Goal: Information Seeking & Learning: Learn about a topic

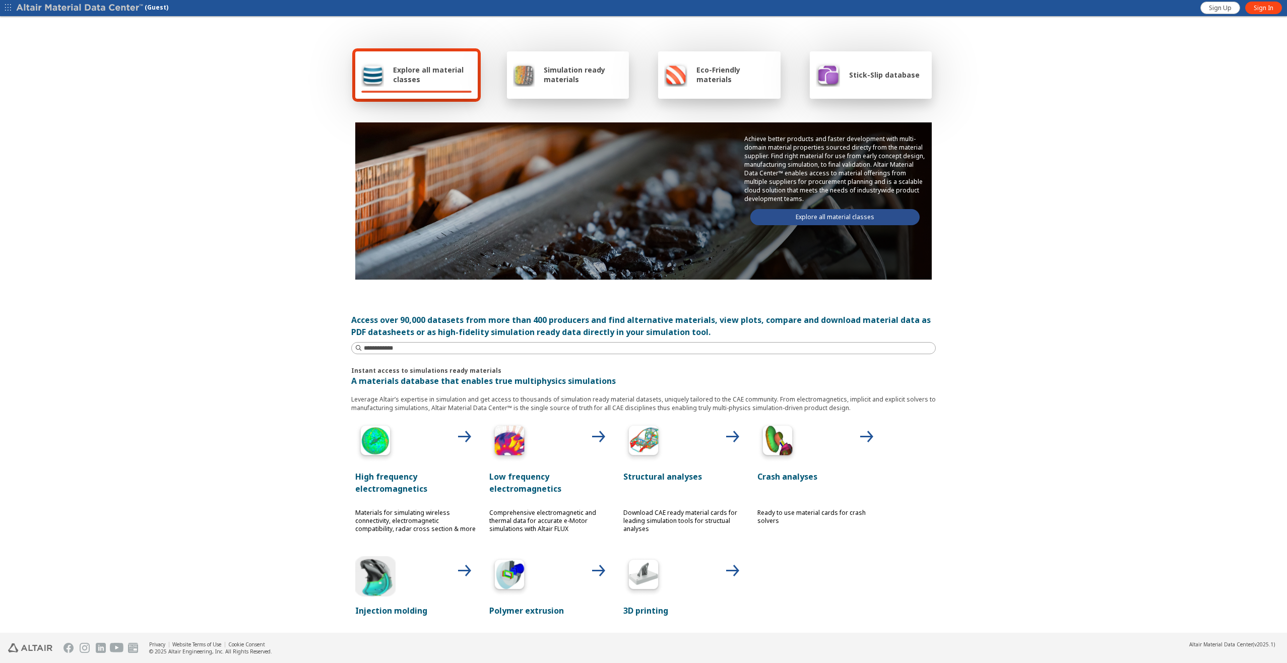
click at [425, 74] on span "Explore all material classes" at bounding box center [432, 74] width 79 height 19
click at [1250, 9] on link "Sign In" at bounding box center [1263, 8] width 37 height 13
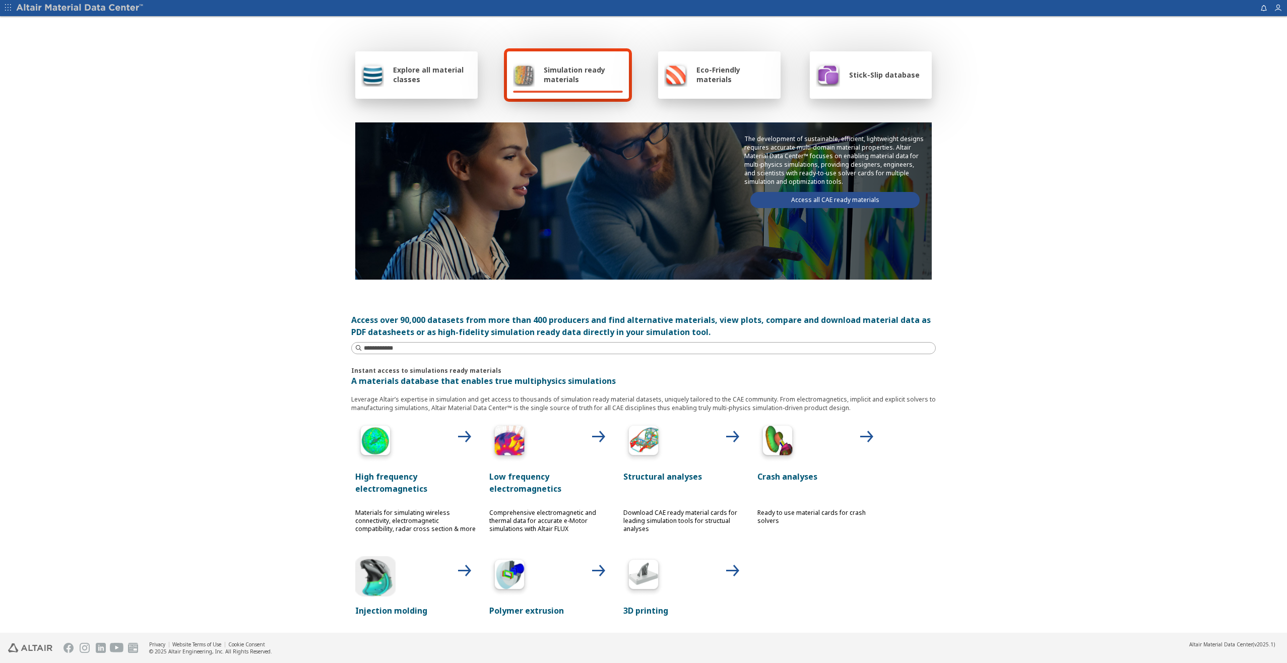
click at [412, 69] on span "Explore all material classes" at bounding box center [432, 74] width 79 height 19
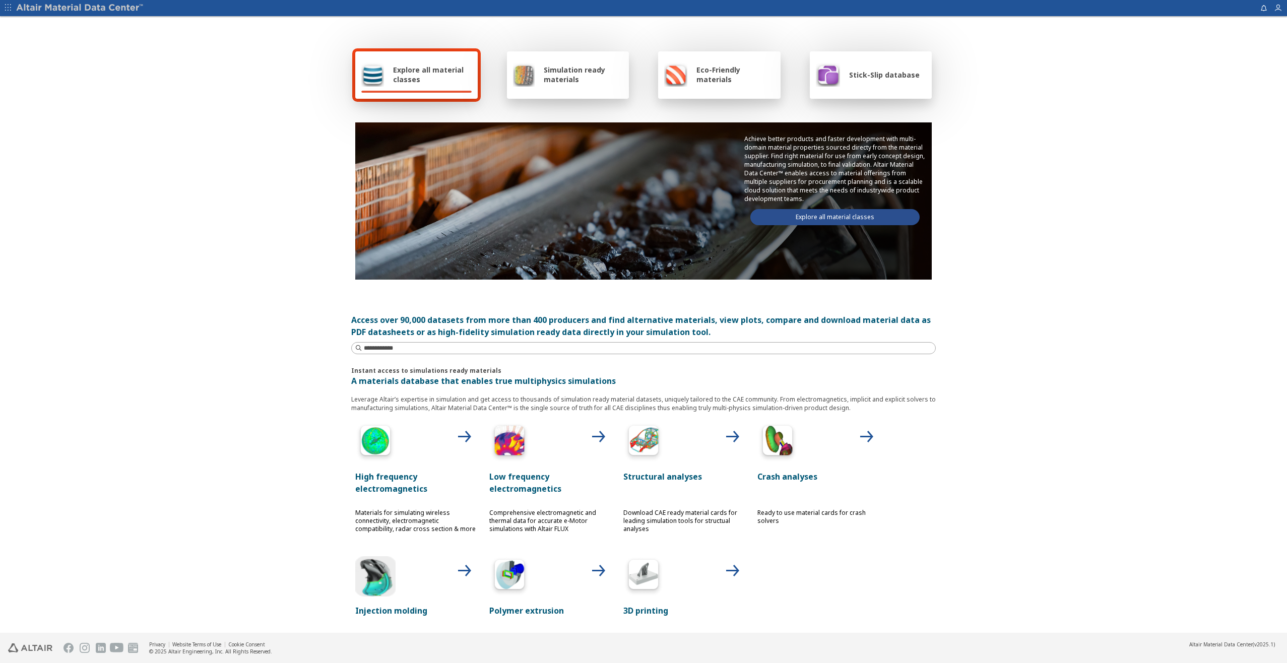
click at [787, 215] on link "Explore all material classes" at bounding box center [834, 217] width 169 height 16
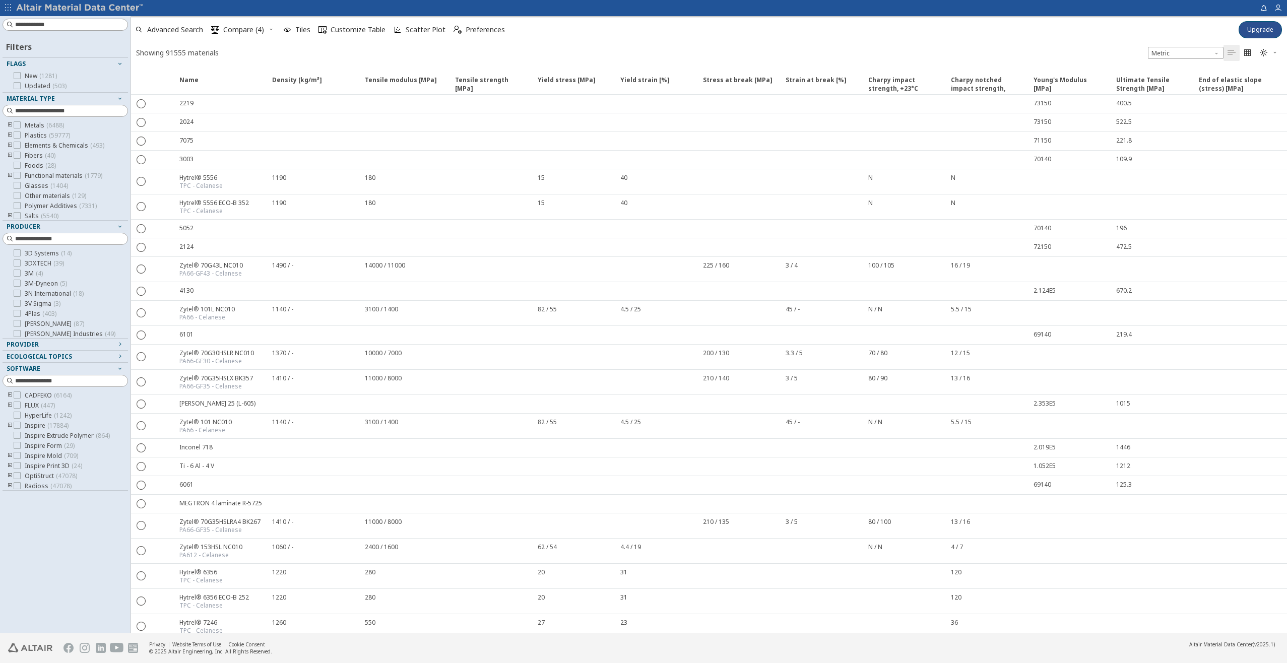
click at [10, 126] on icon "toogle group" at bounding box center [10, 125] width 7 height 8
click at [52, 134] on span "Aluminum ( 1120 )" at bounding box center [64, 136] width 48 height 8
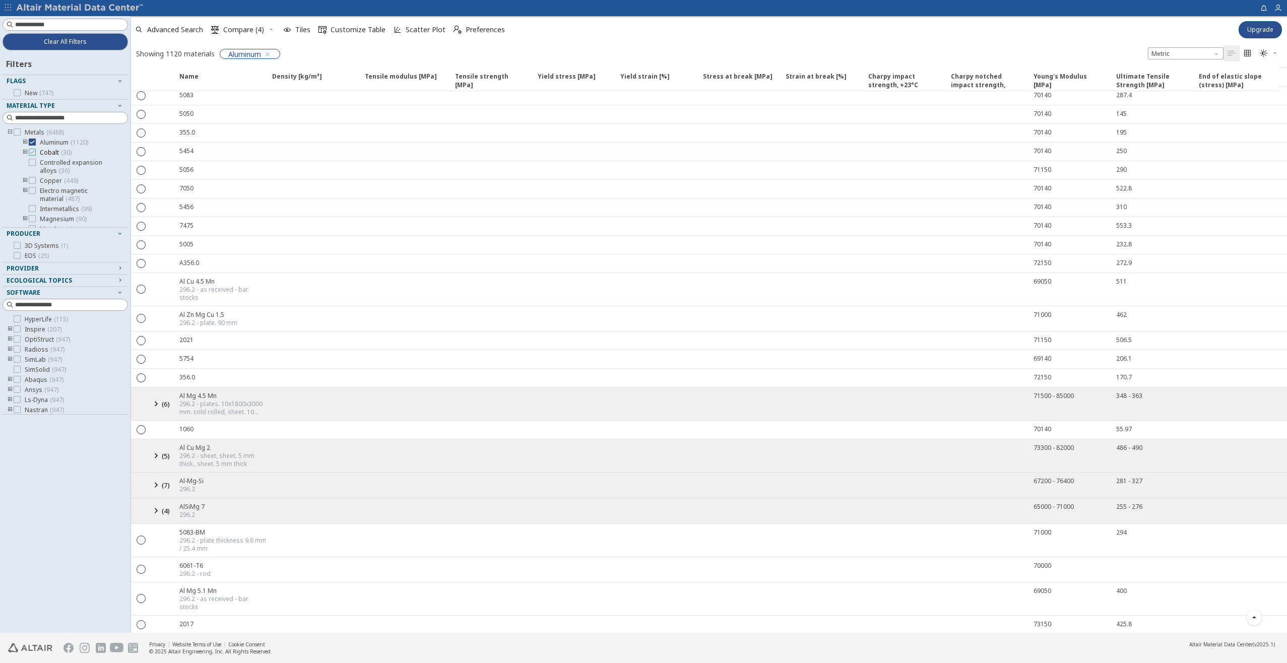
scroll to position [289, 0]
click at [25, 141] on icon "toogle group" at bounding box center [25, 143] width 7 height 8
click at [45, 200] on icon at bounding box center [47, 202] width 7 height 7
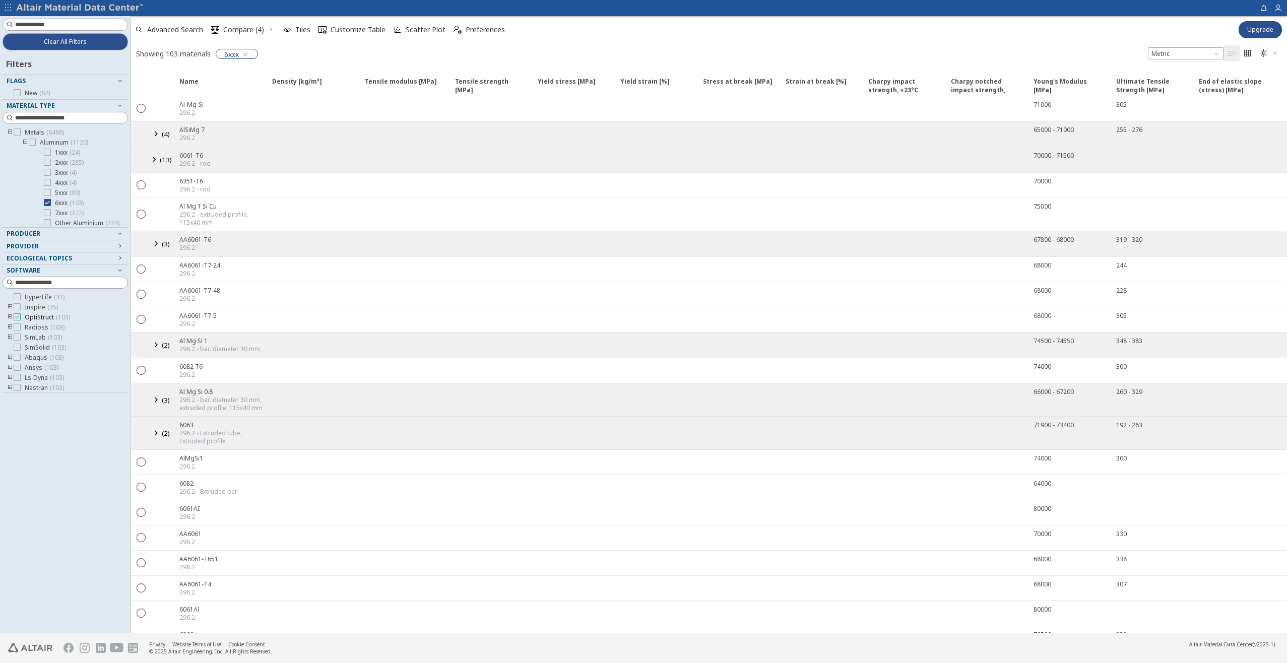
click at [19, 316] on icon at bounding box center [17, 316] width 7 height 7
